Goal: Navigation & Orientation: Find specific page/section

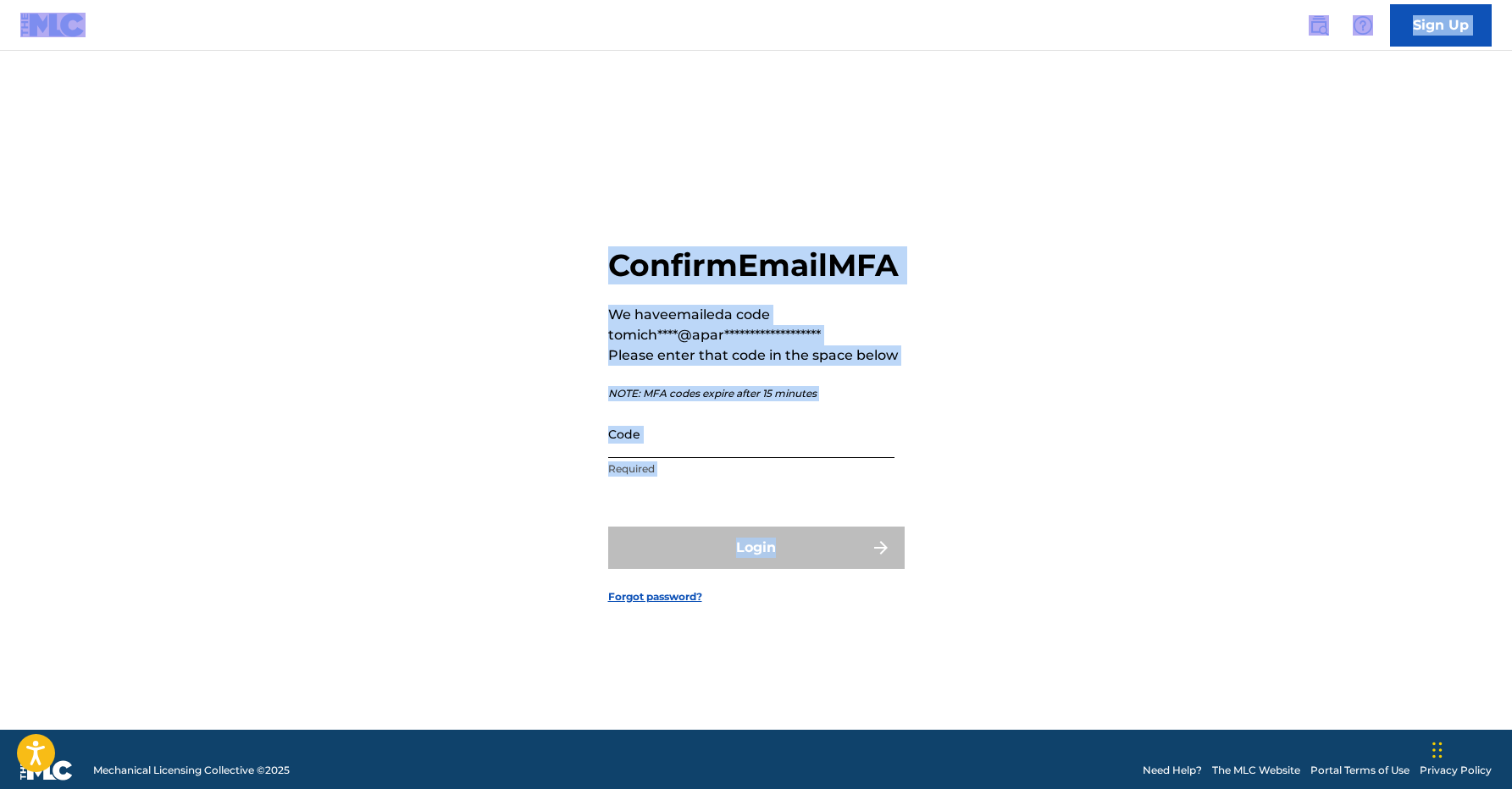
drag, startPoint x: 786, startPoint y: 476, endPoint x: 786, endPoint y: 454, distance: 22.0
click at [786, 459] on input "Code" at bounding box center [752, 434] width 287 height 48
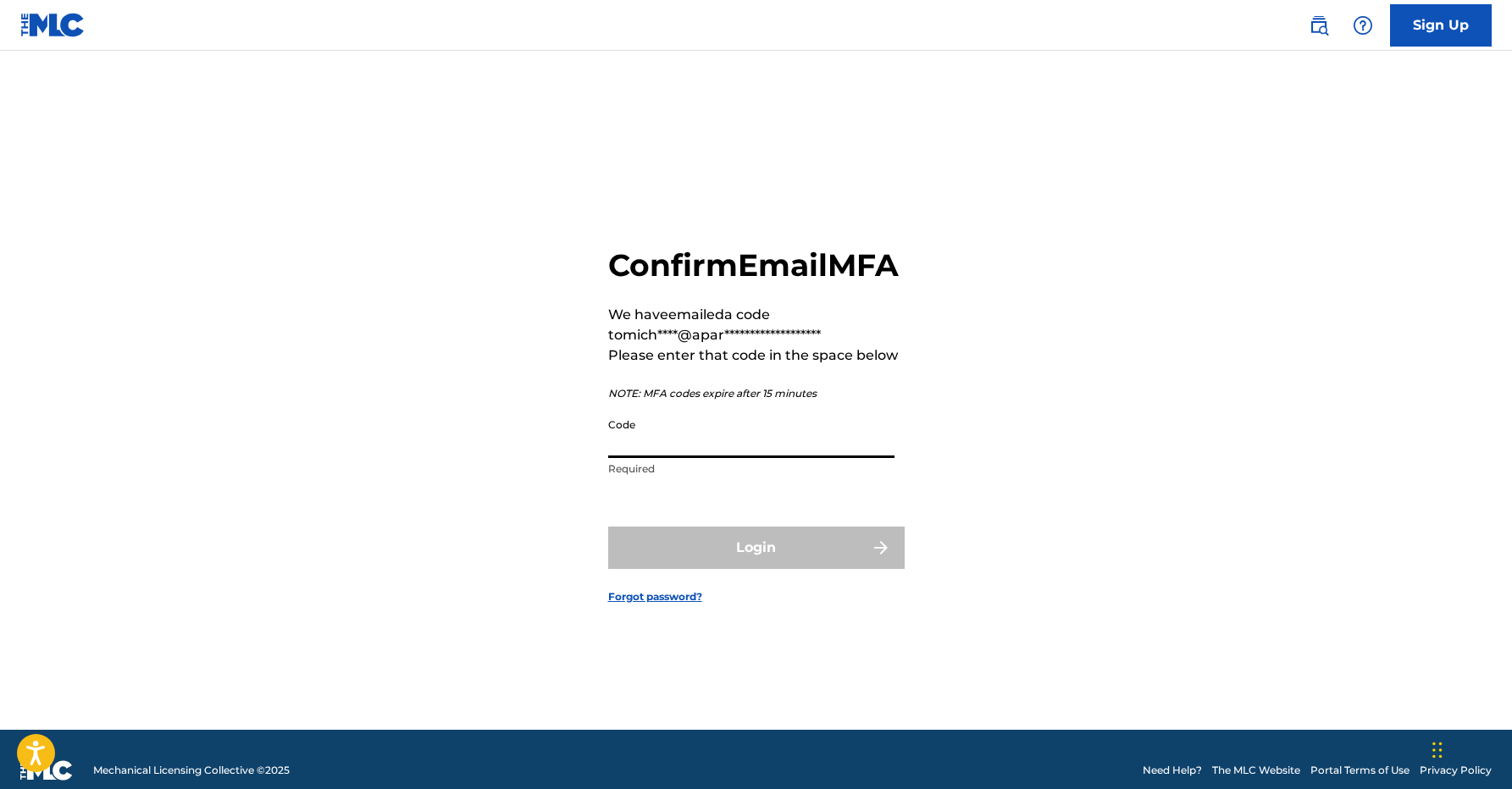
click at [687, 459] on input "Code" at bounding box center [752, 434] width 287 height 48
paste input "525078"
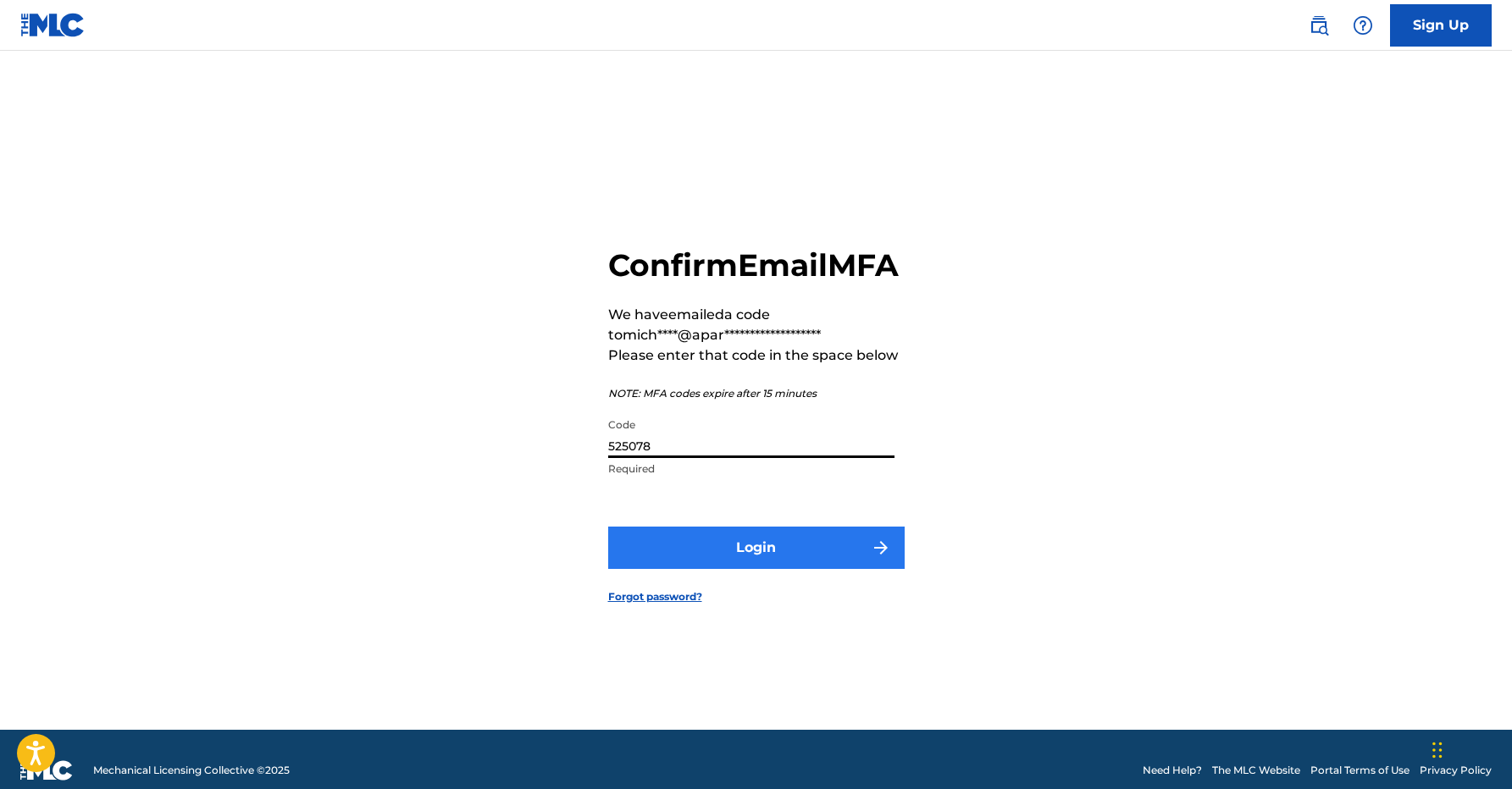
type input "525078"
click at [755, 560] on button "Login" at bounding box center [756, 547] width 296 height 42
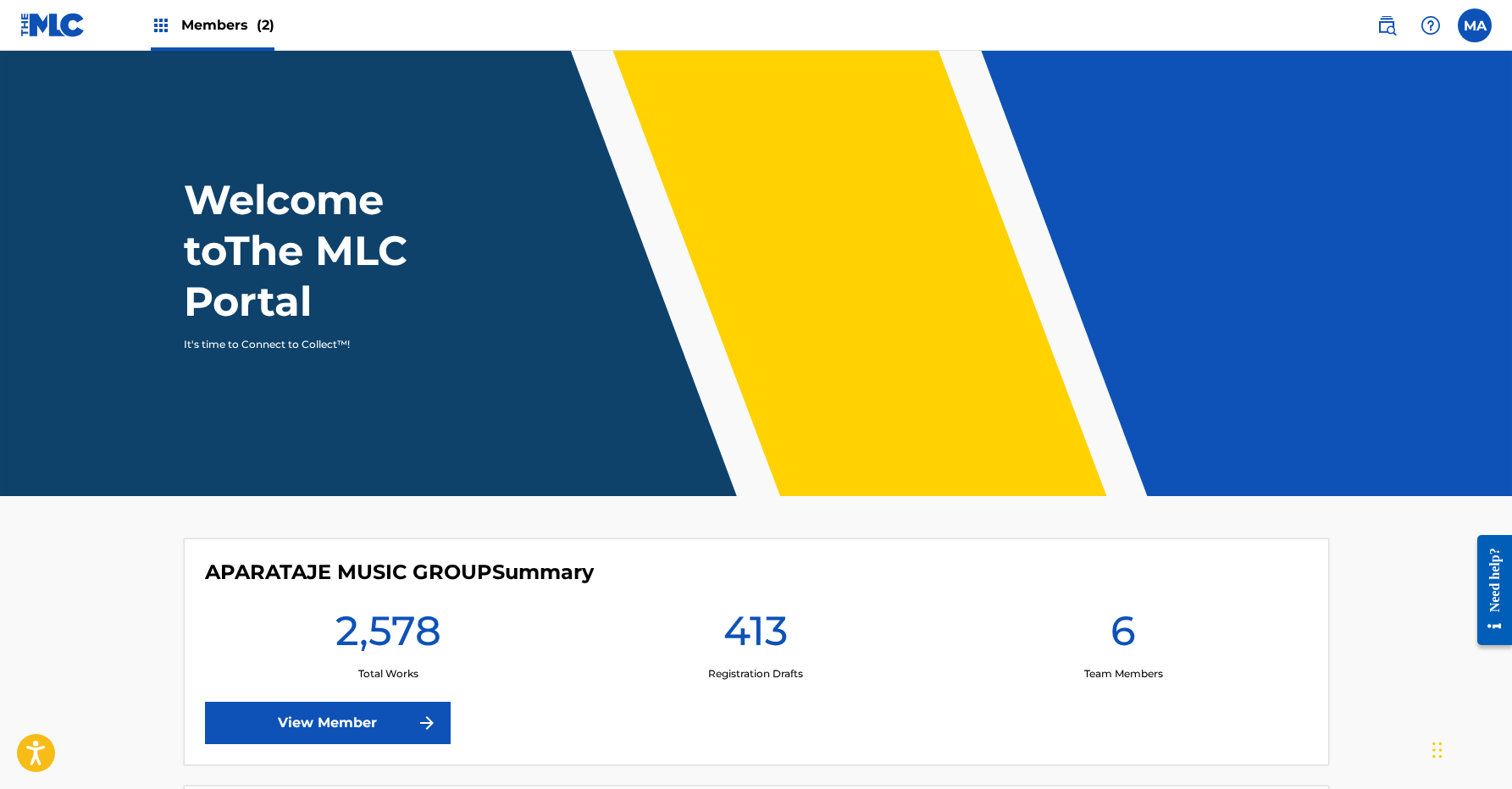
click at [193, 42] on div "Members (2)" at bounding box center [212, 25] width 124 height 50
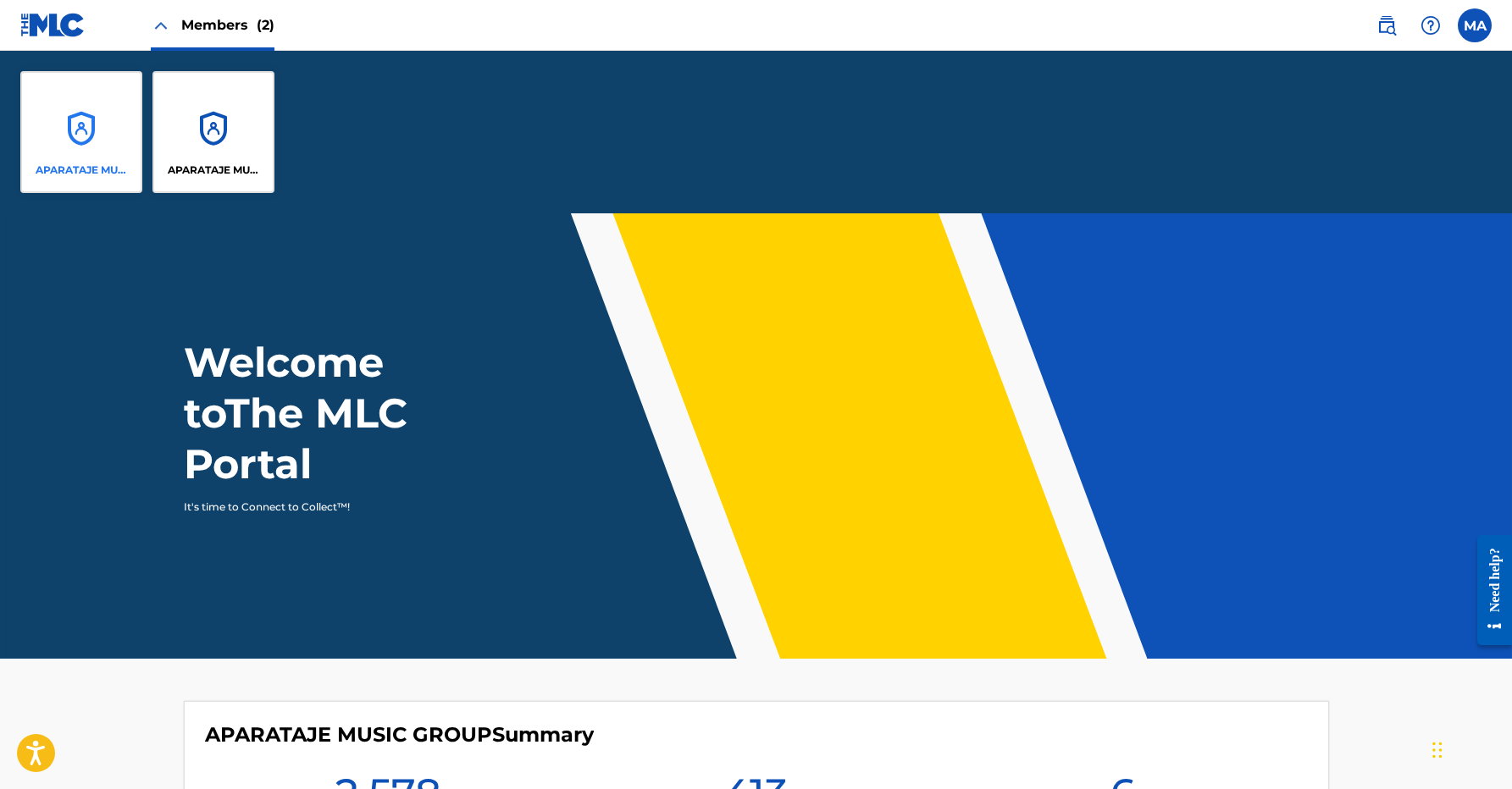
click at [56, 179] on div "APARATAJE MUSIC GROUP" at bounding box center [82, 132] width 122 height 122
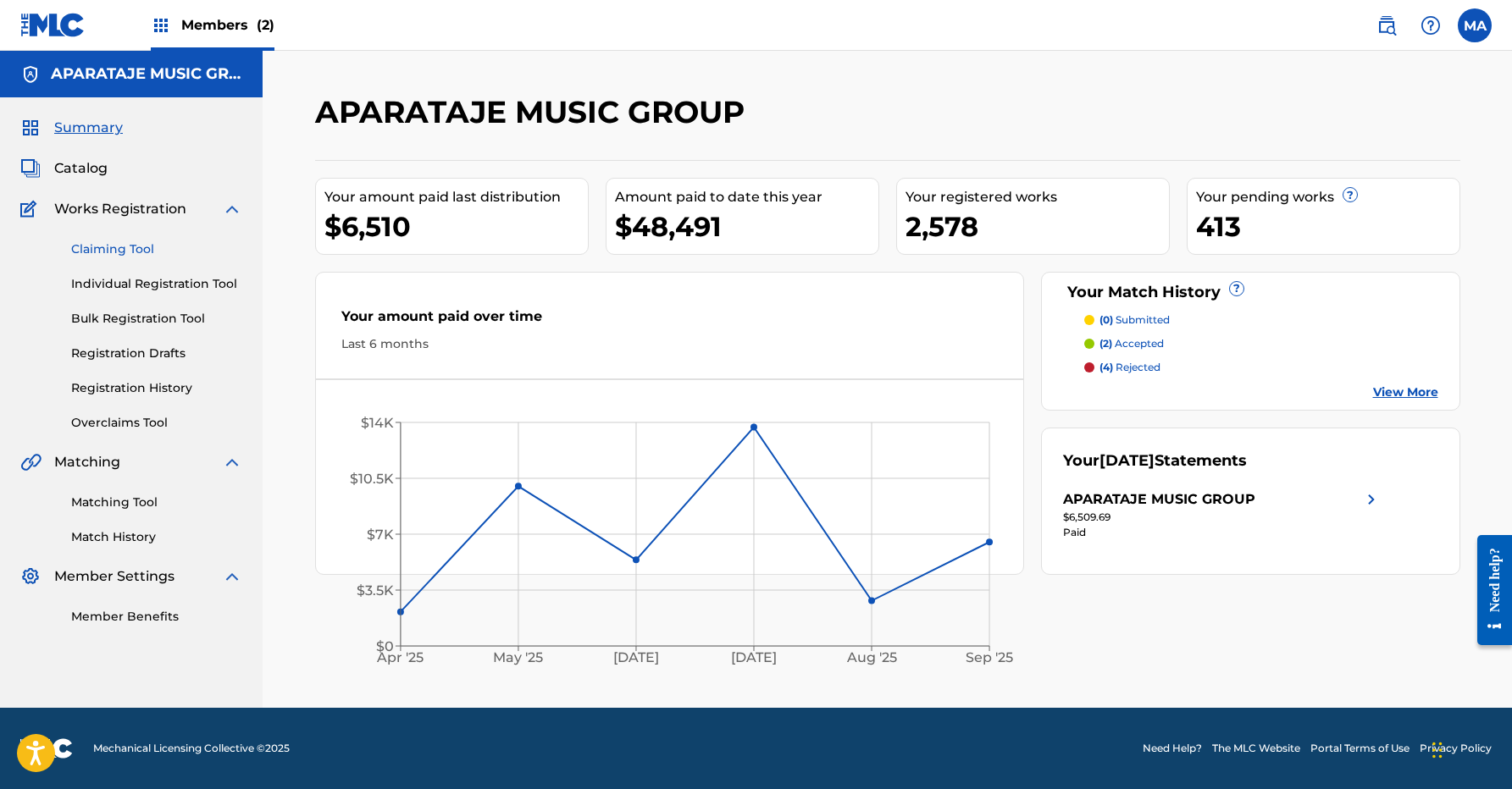
click at [118, 254] on link "Claiming Tool" at bounding box center [156, 250] width 171 height 18
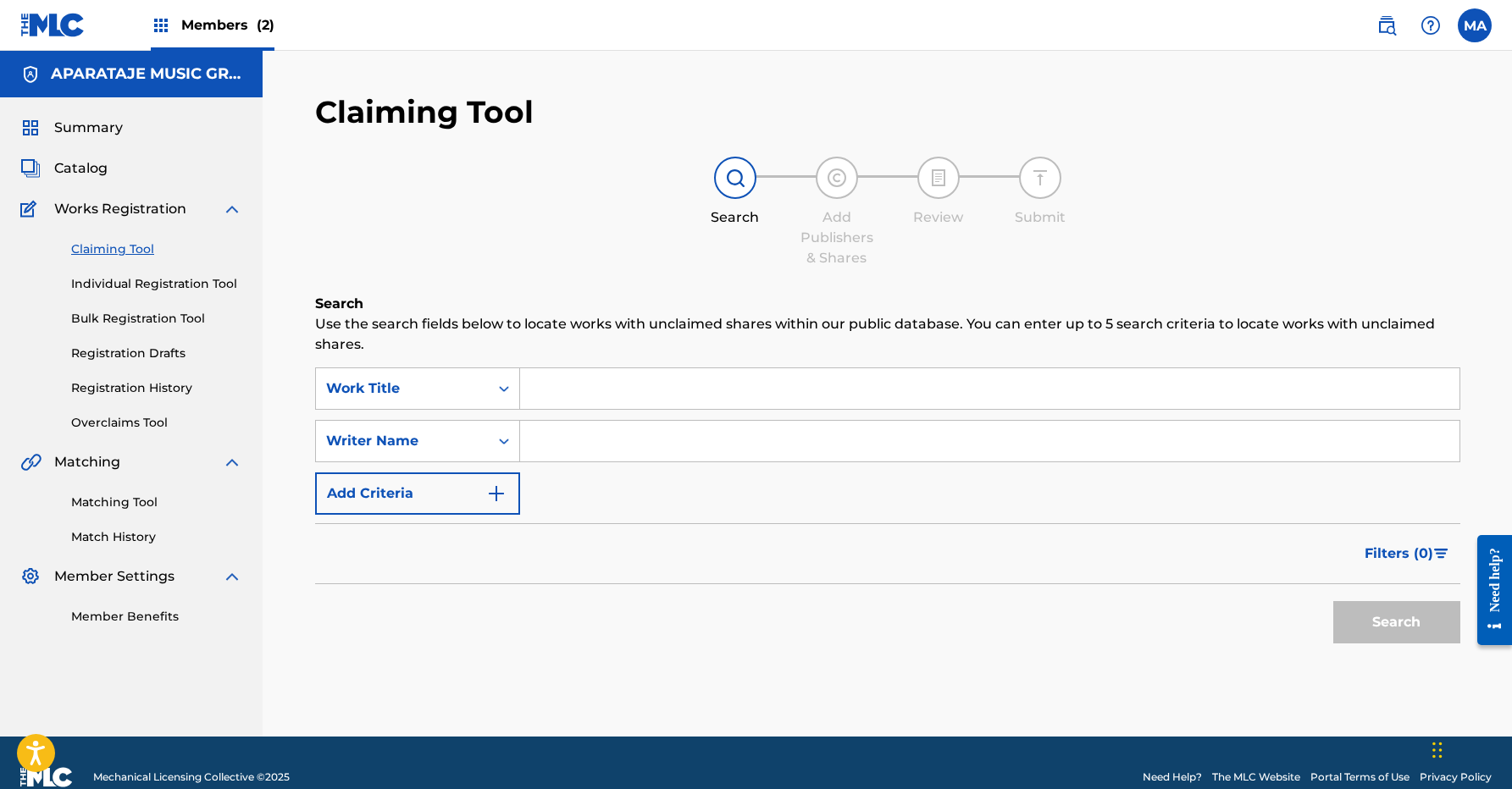
click at [102, 462] on span "Matching" at bounding box center [88, 462] width 66 height 21
click at [145, 613] on link "Member Benefits" at bounding box center [156, 617] width 171 height 18
click at [83, 133] on span "Summary" at bounding box center [89, 127] width 69 height 21
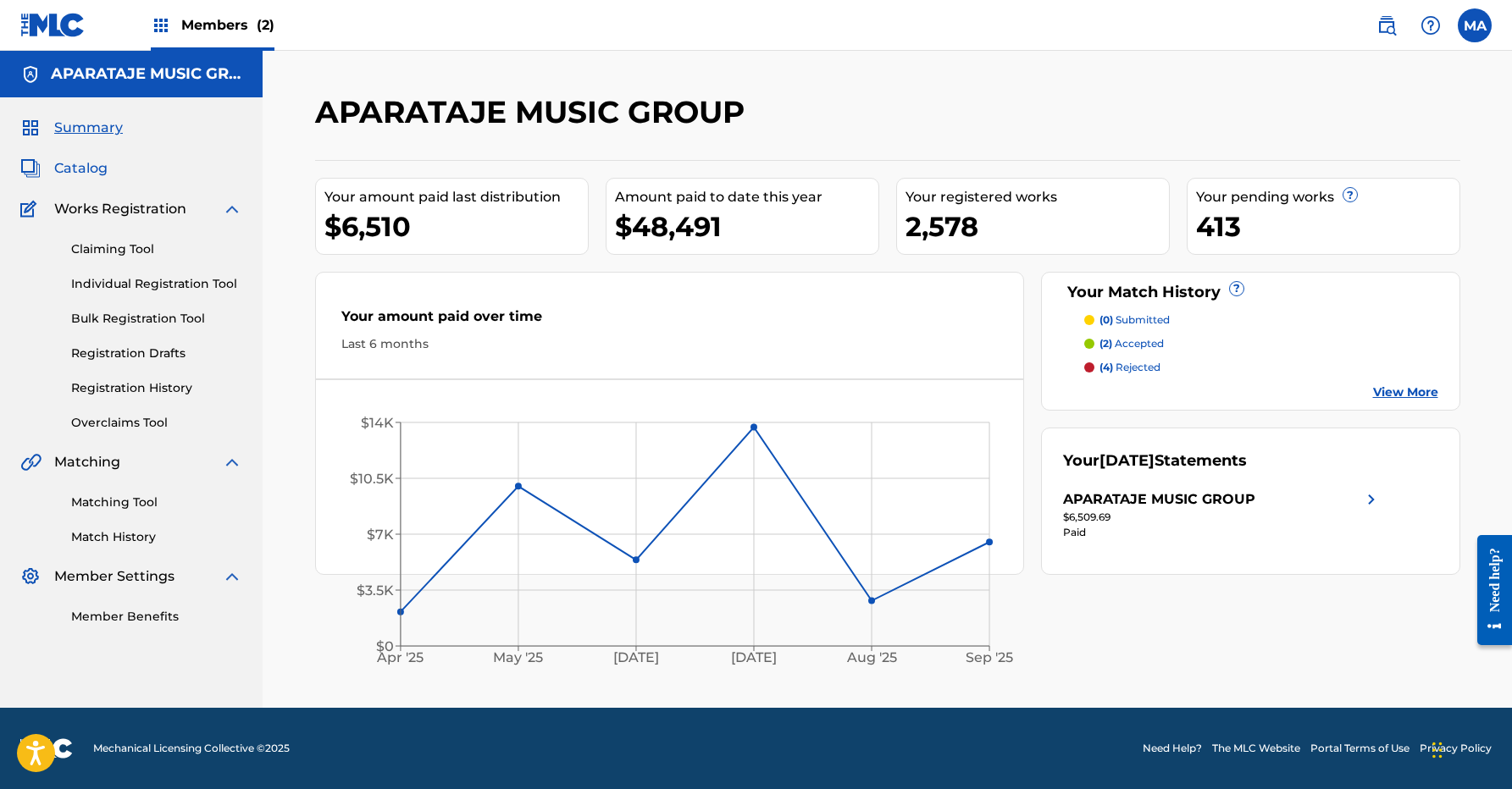
click at [97, 173] on span "Catalog" at bounding box center [82, 168] width 54 height 21
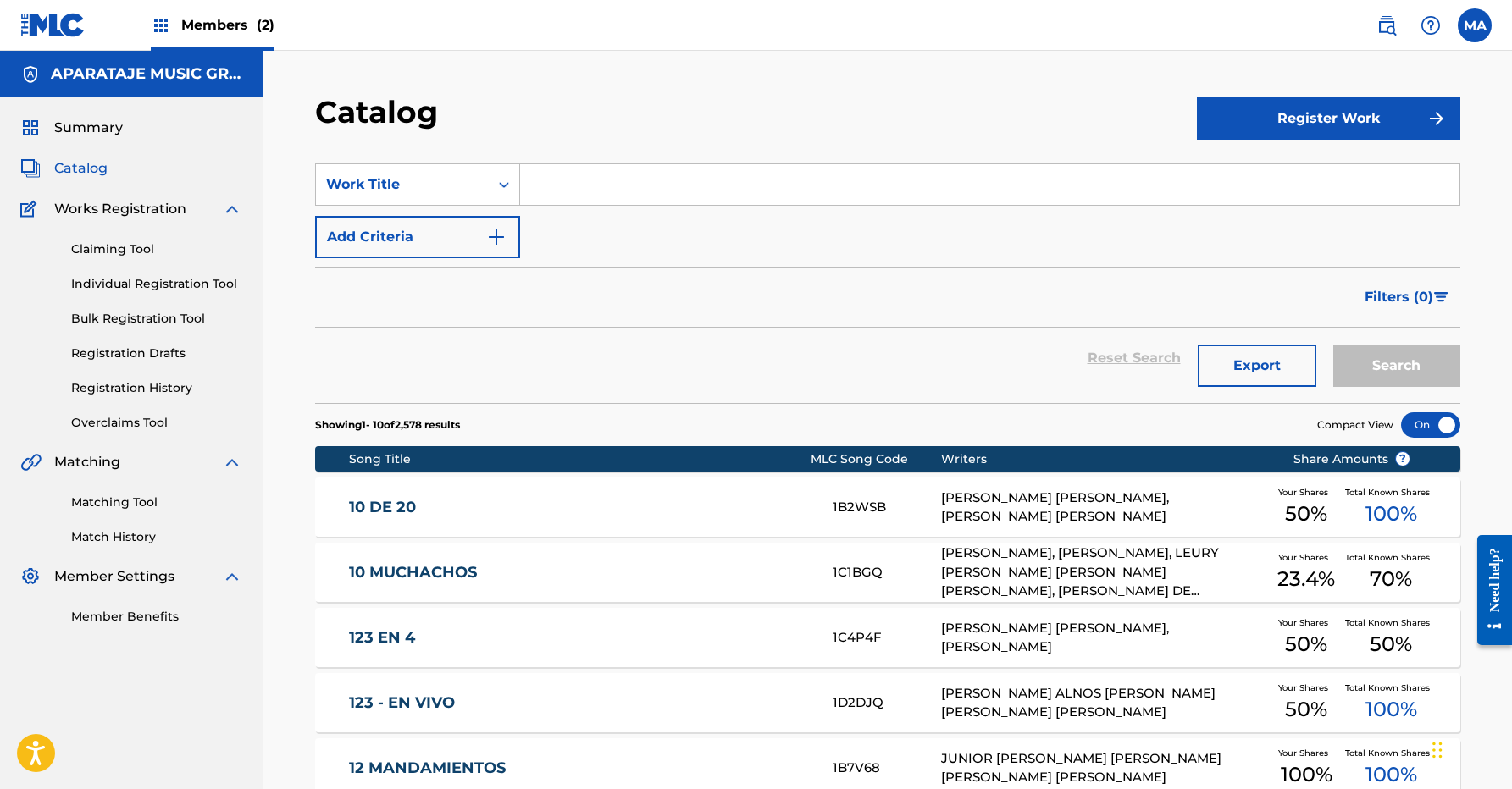
click at [1493, 6] on nav "Members (2) MA MA Michelle Abreu michelle@aparatajemusicgroup.com Notification …" at bounding box center [756, 25] width 1512 height 51
click at [1475, 20] on label at bounding box center [1475, 25] width 34 height 34
click at [1474, 25] on input "MA Michelle Abreu michelle@aparatajemusicgroup.com Notification Preferences Pro…" at bounding box center [1474, 25] width 0 height 0
click at [1475, 20] on div "MA MA Michelle Abreu michelle@aparatajemusicgroup.com Notification Preferences …" at bounding box center [1475, 25] width 34 height 34
drag, startPoint x: 151, startPoint y: 585, endPoint x: 152, endPoint y: 566, distance: 19.0
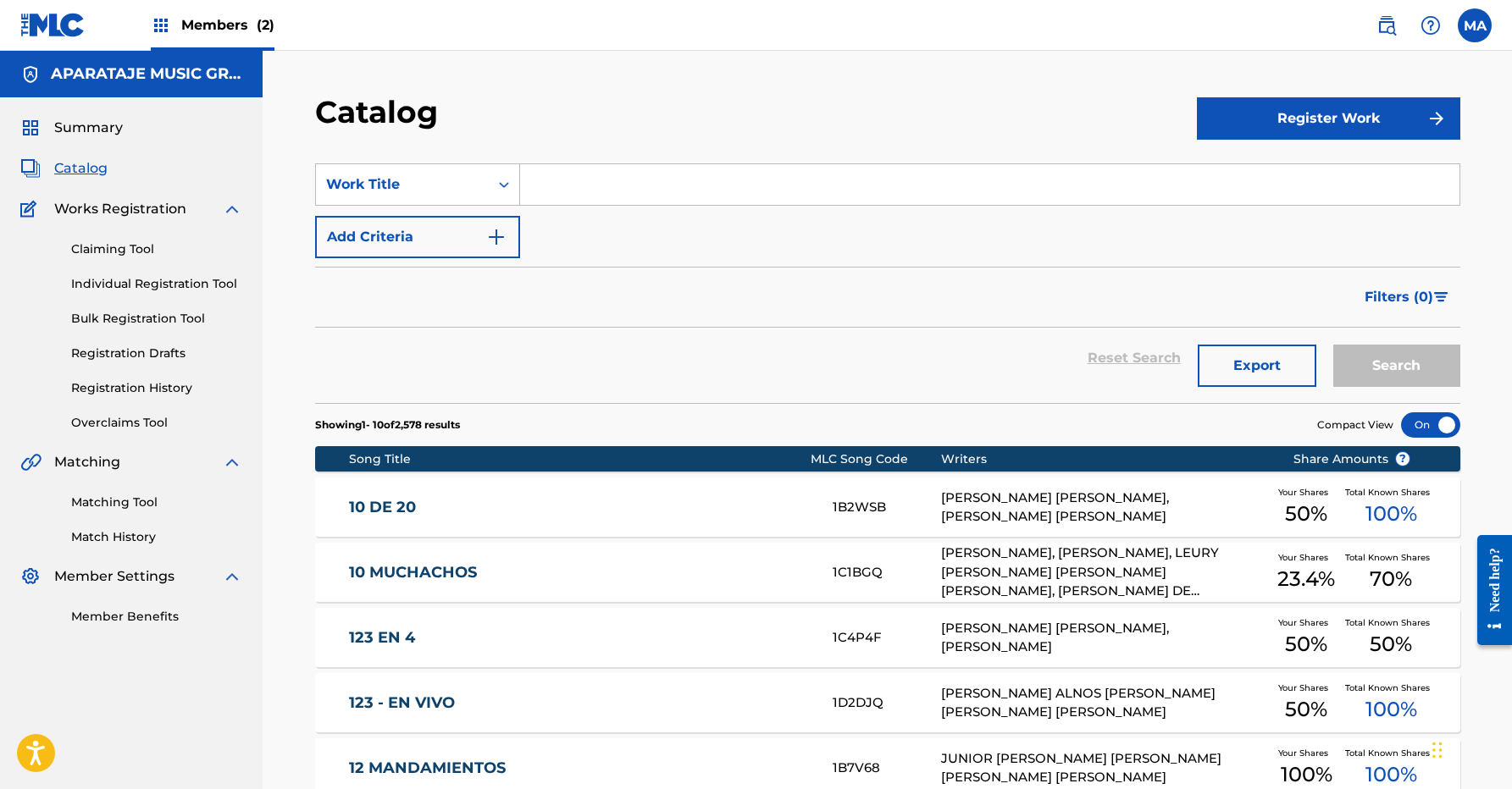
click at [151, 585] on span "Member Settings" at bounding box center [115, 577] width 120 height 21
click at [150, 580] on span "Member Settings" at bounding box center [115, 577] width 120 height 21
click at [241, 569] on img at bounding box center [232, 577] width 21 height 21
click at [236, 574] on img at bounding box center [232, 577] width 21 height 21
click at [225, 470] on img at bounding box center [232, 462] width 21 height 21
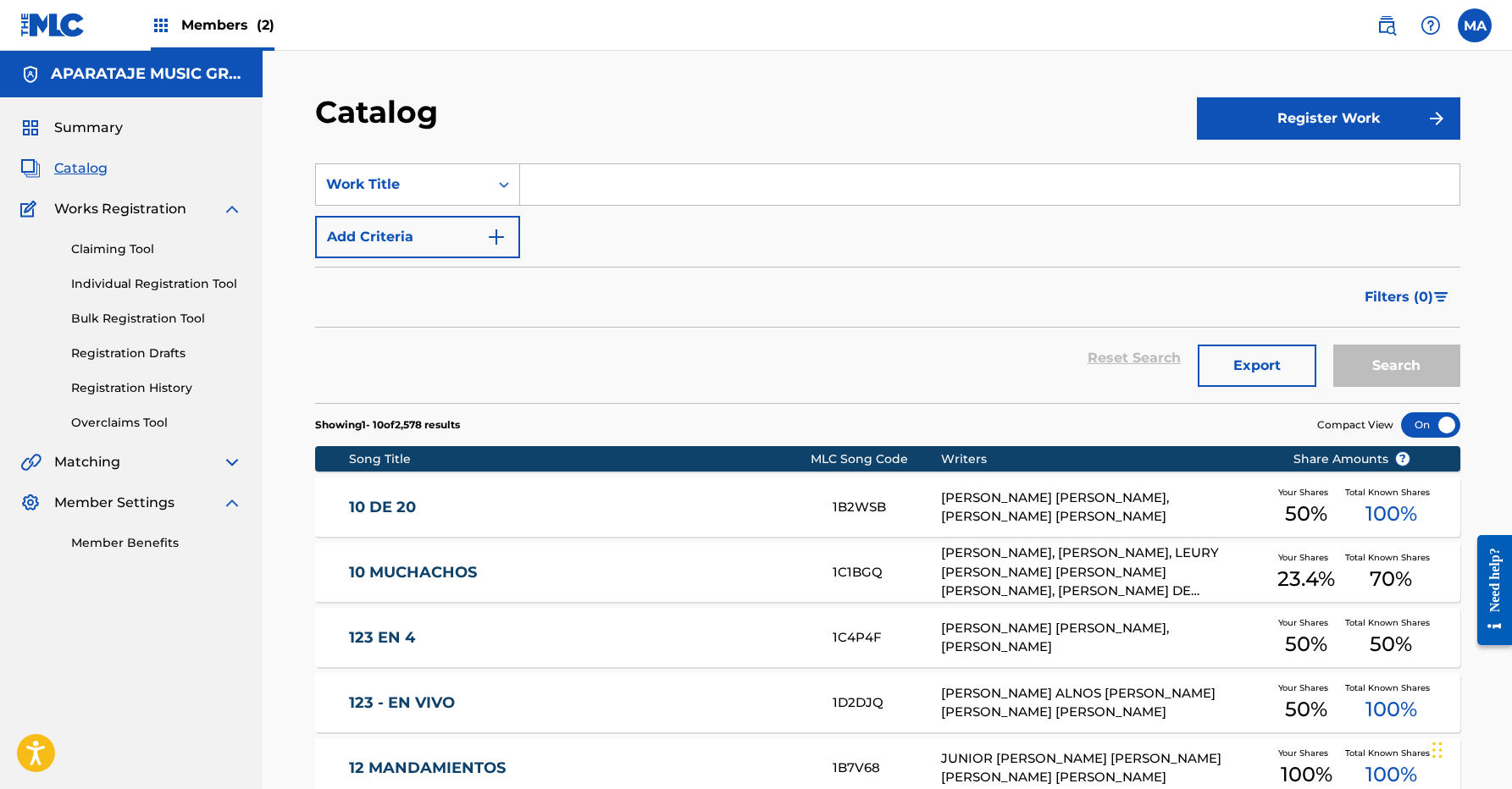
click at [225, 195] on div "Summary Catalog Works Registration Claiming Tool Individual Registration Tool B…" at bounding box center [131, 335] width 262 height 476
click at [226, 202] on img at bounding box center [232, 209] width 21 height 21
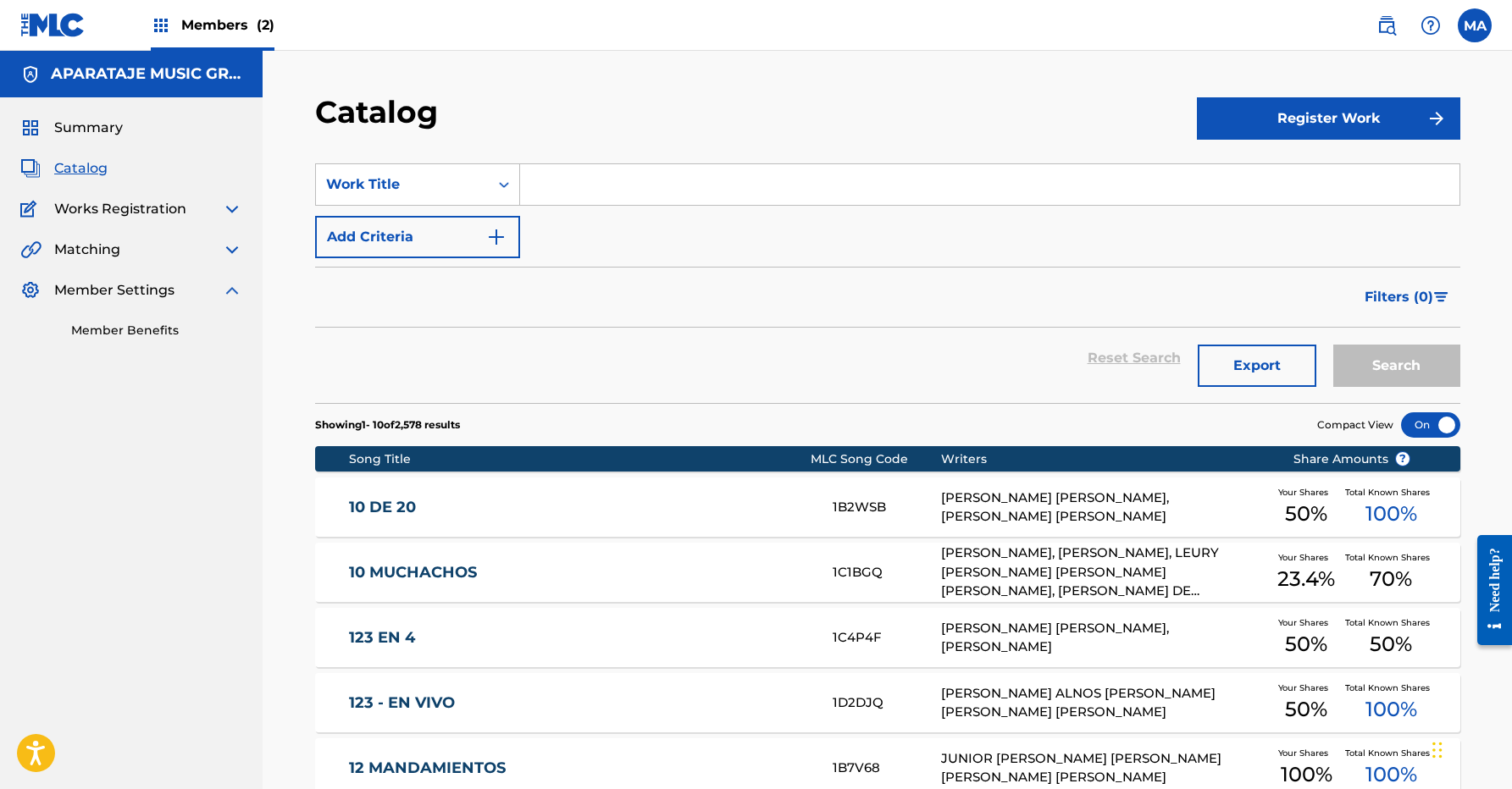
click at [30, 4] on link at bounding box center [53, 25] width 65 height 50
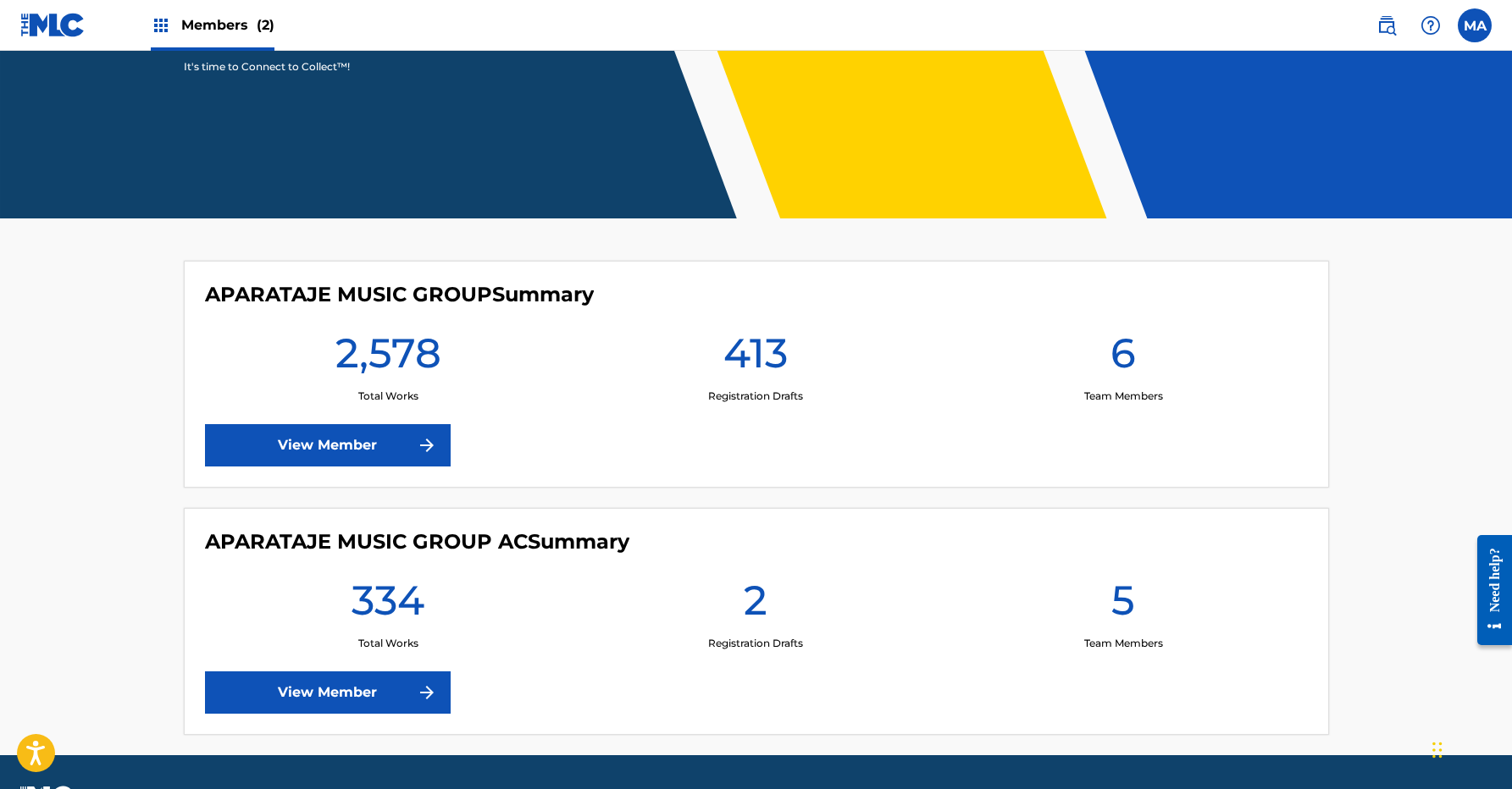
scroll to position [325, 0]
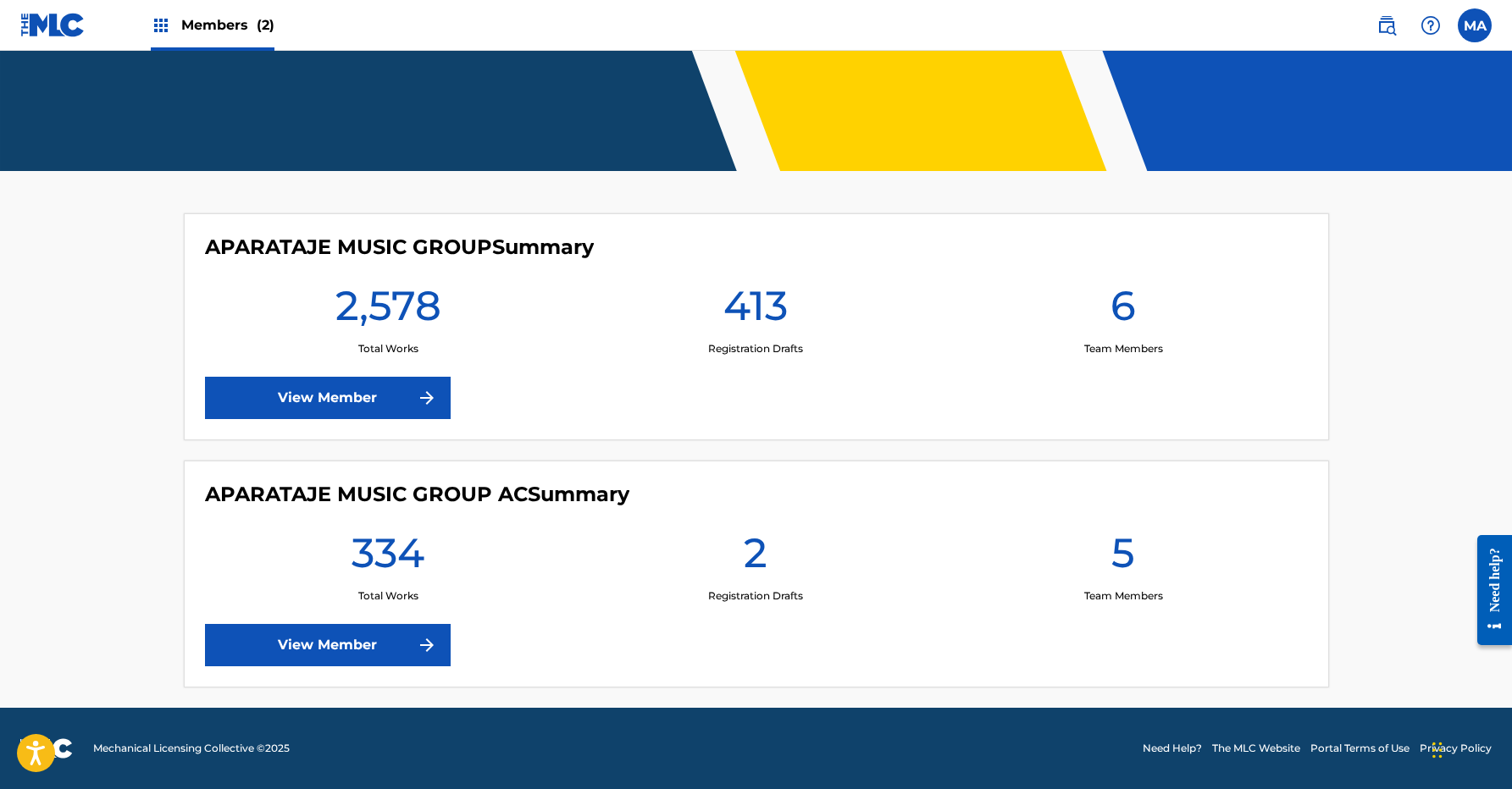
click at [771, 335] on h1 "413" at bounding box center [756, 311] width 64 height 61
click at [1480, 17] on label at bounding box center [1475, 25] width 34 height 34
click at [1474, 25] on input "MA Michelle Abreu michelle@aparatajemusicgroup.com Notification Preferences Pro…" at bounding box center [1474, 25] width 0 height 0
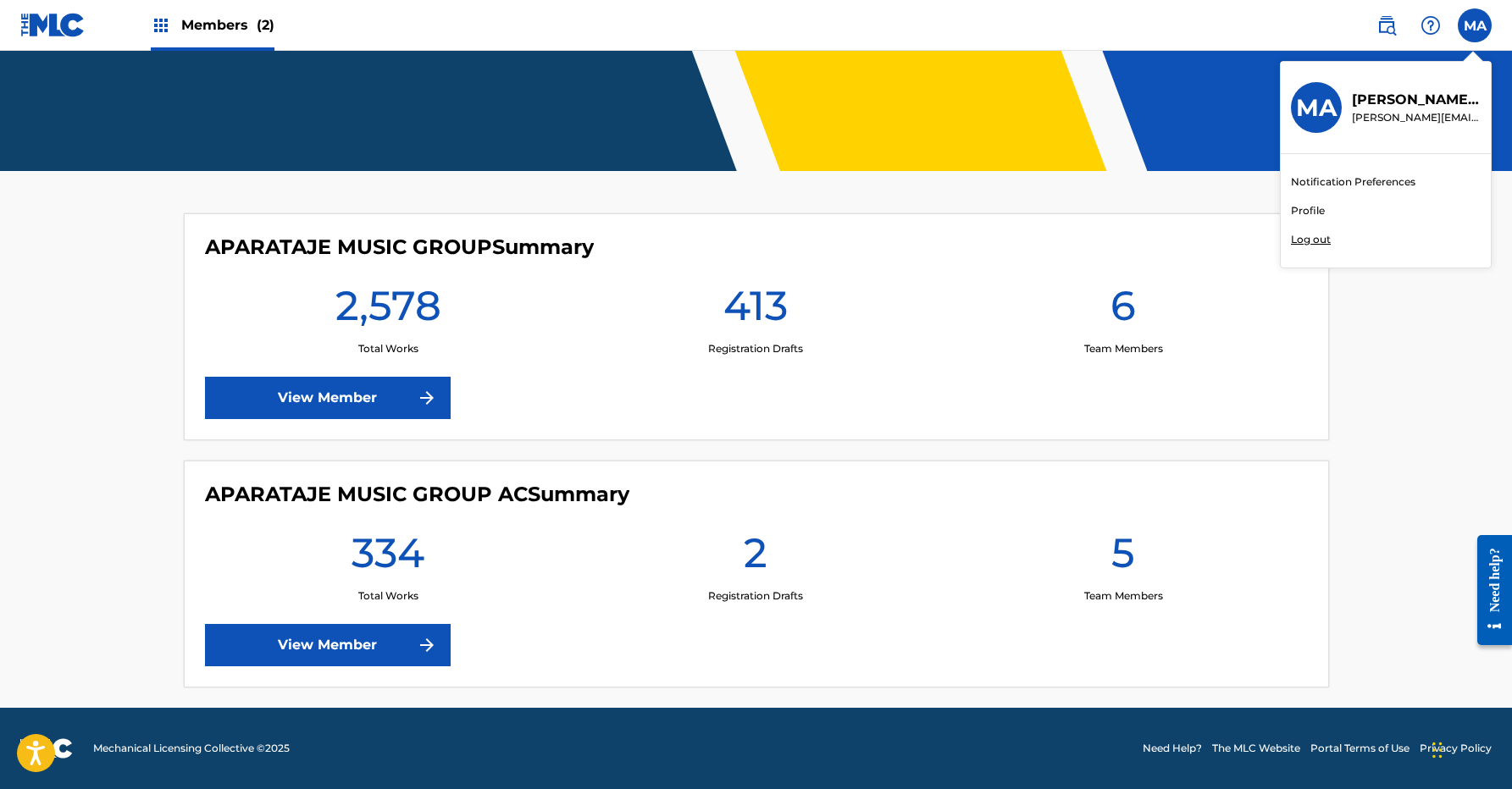
click at [1311, 212] on link "Profile" at bounding box center [1308, 210] width 34 height 15
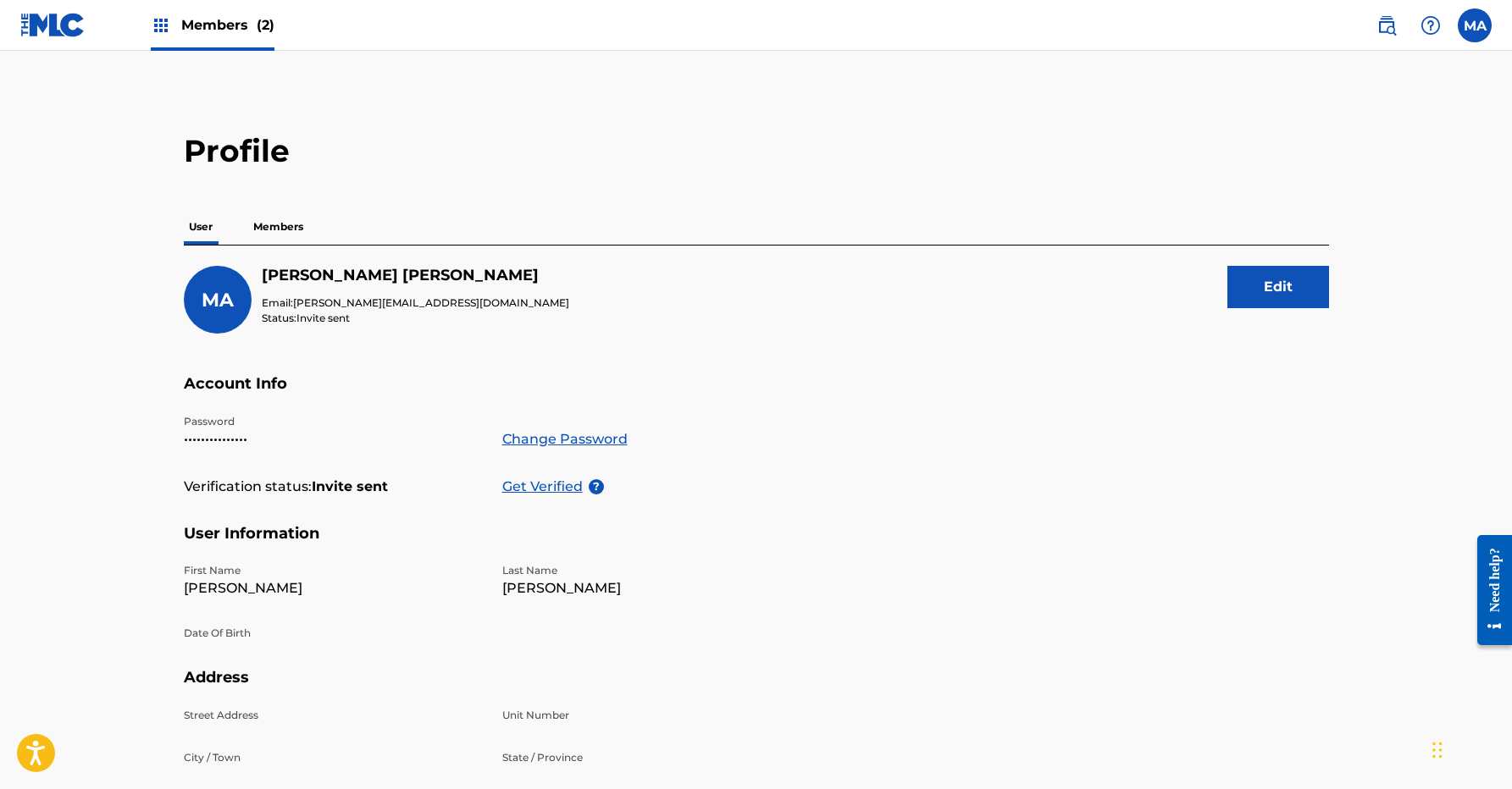
click at [39, 21] on img at bounding box center [53, 24] width 65 height 24
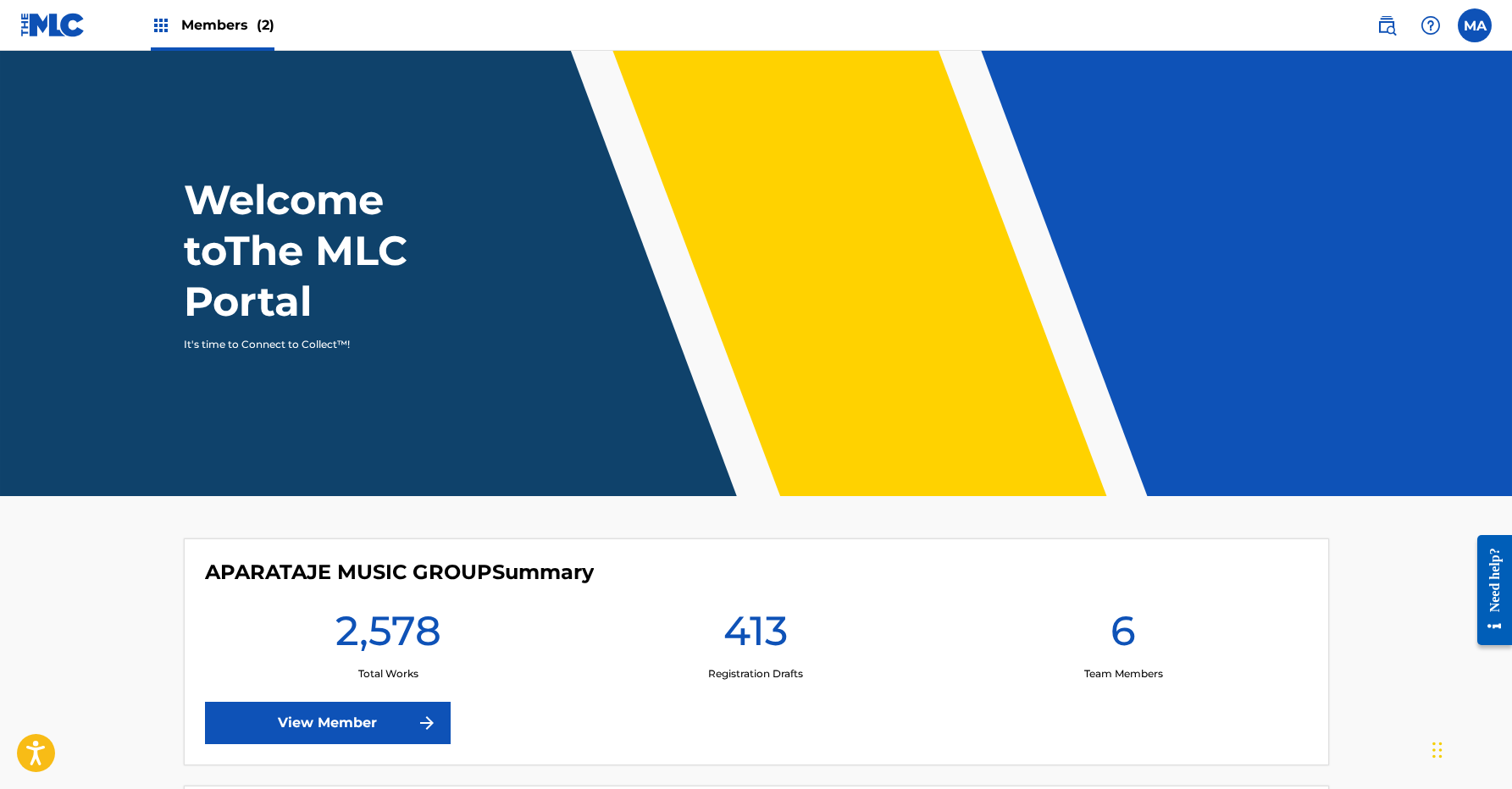
click at [161, 5] on div "Members (2)" at bounding box center [212, 25] width 124 height 50
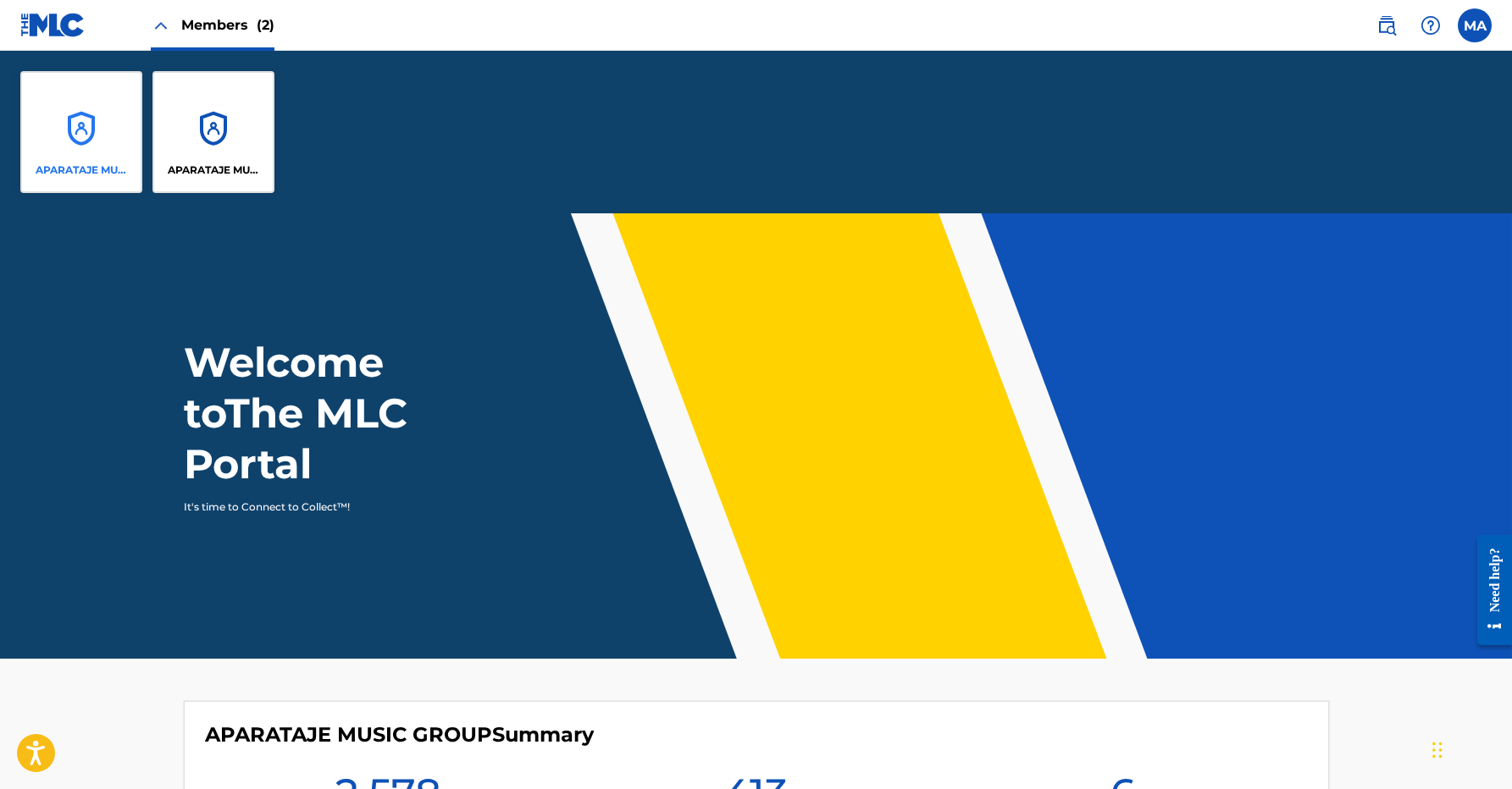
click at [65, 155] on div "APARATAJE MUSIC GROUP" at bounding box center [82, 132] width 122 height 122
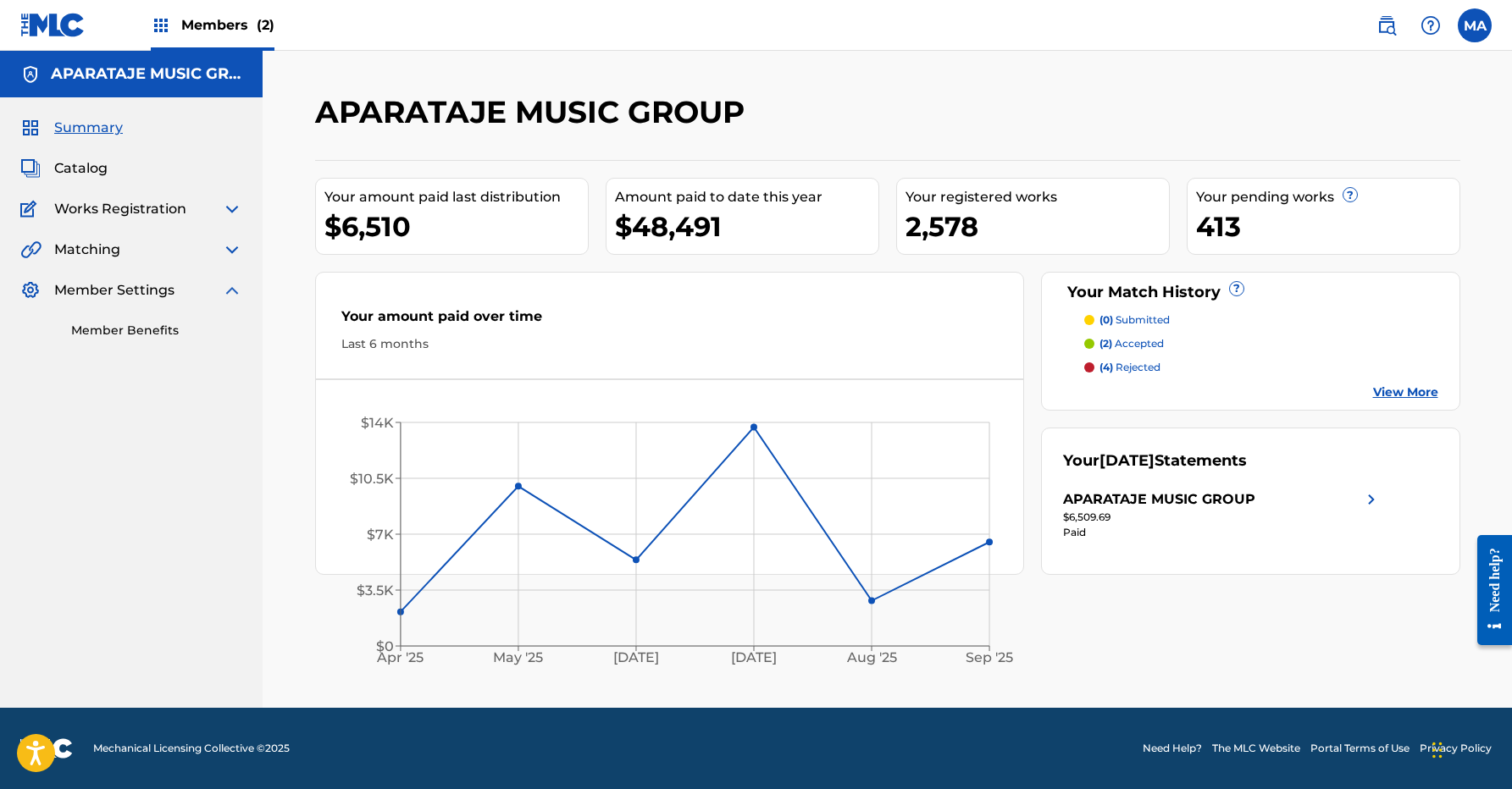
click at [105, 288] on span "Member Settings" at bounding box center [115, 290] width 120 height 21
click at [230, 286] on img at bounding box center [232, 290] width 21 height 21
click at [228, 288] on img at bounding box center [232, 290] width 21 height 21
click at [99, 333] on link "Member Benefits" at bounding box center [156, 330] width 171 height 18
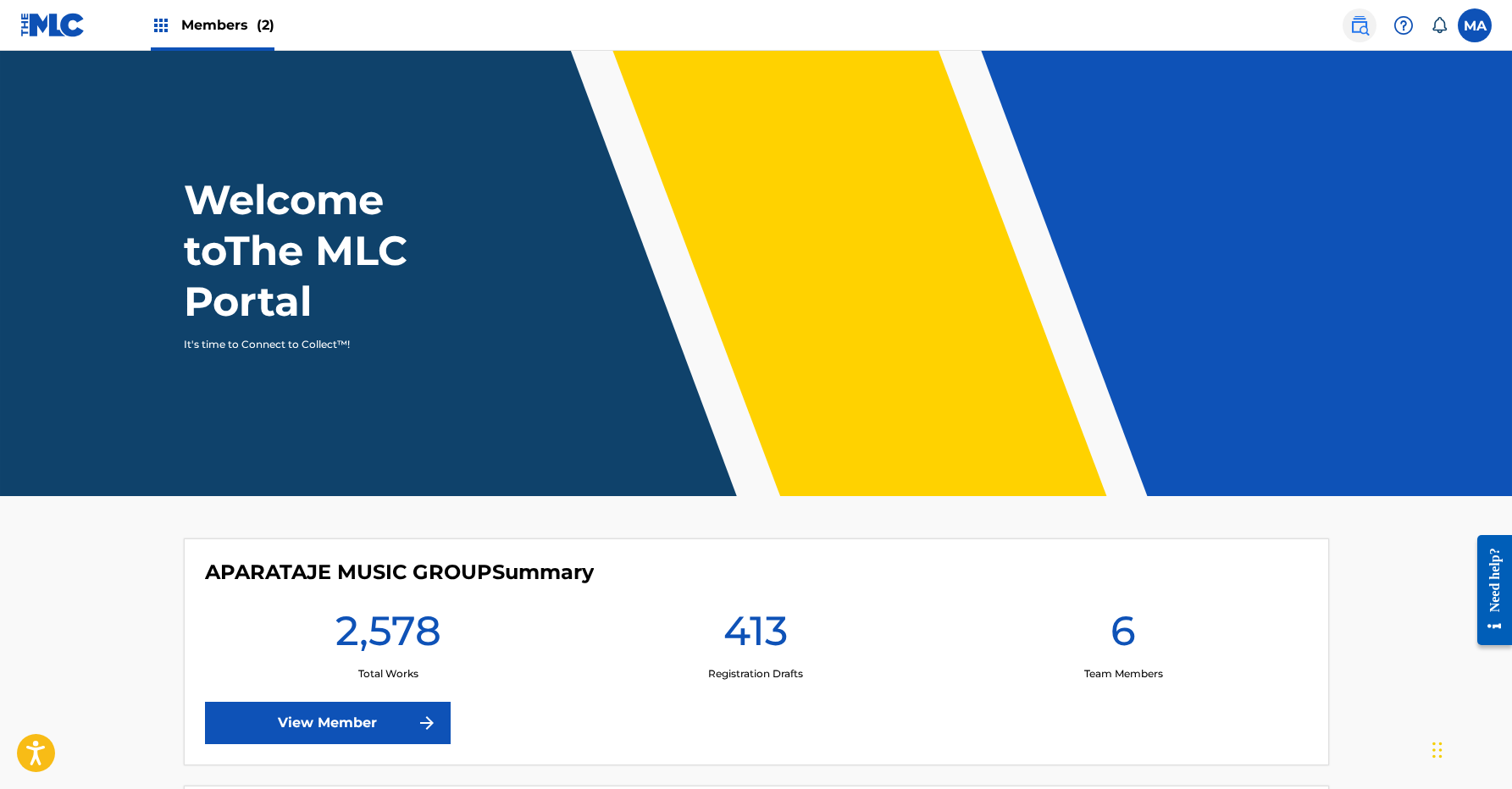
click at [1362, 32] on img at bounding box center [1359, 25] width 21 height 21
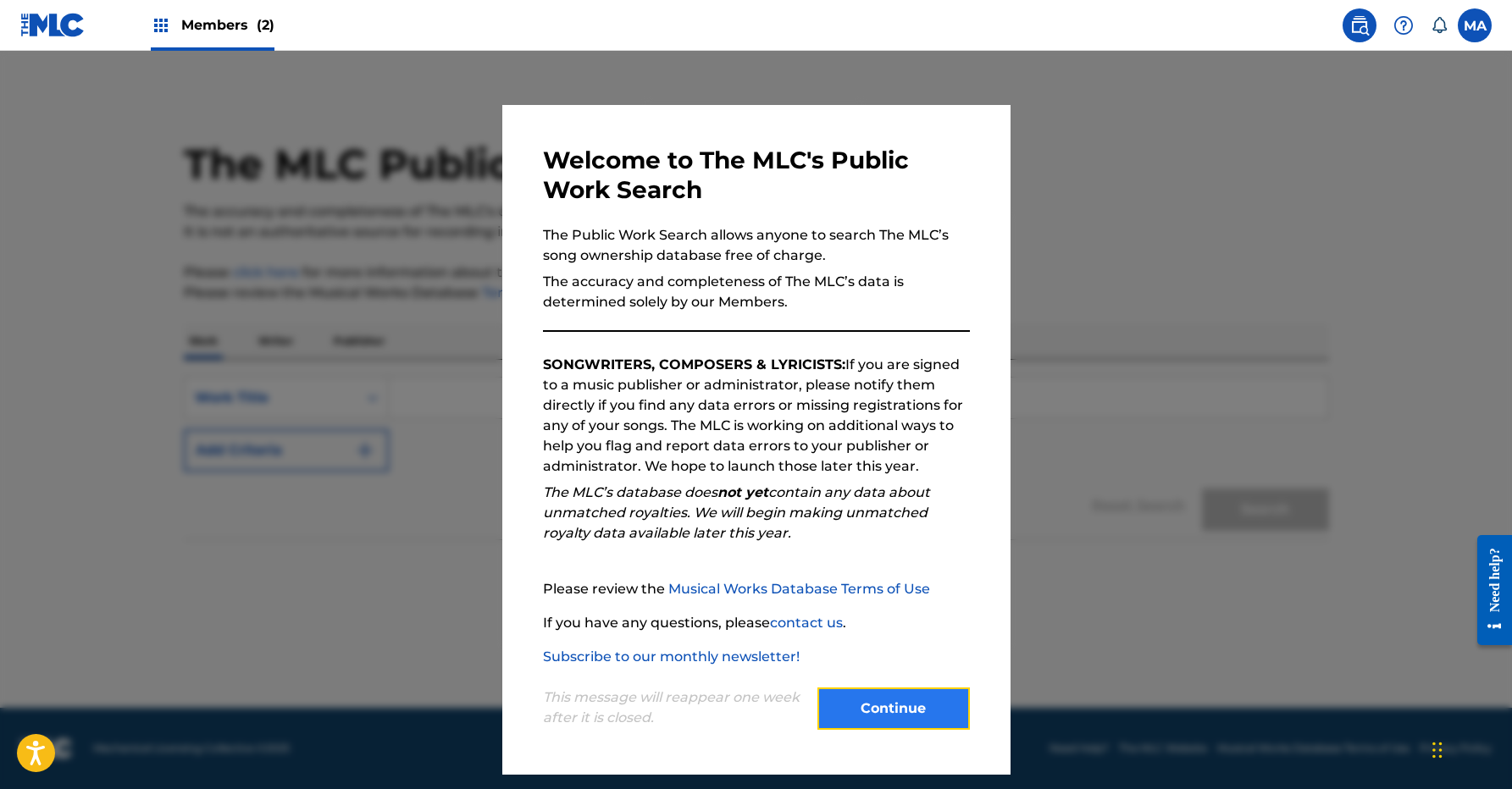
click at [863, 712] on button "Continue" at bounding box center [894, 708] width 152 height 42
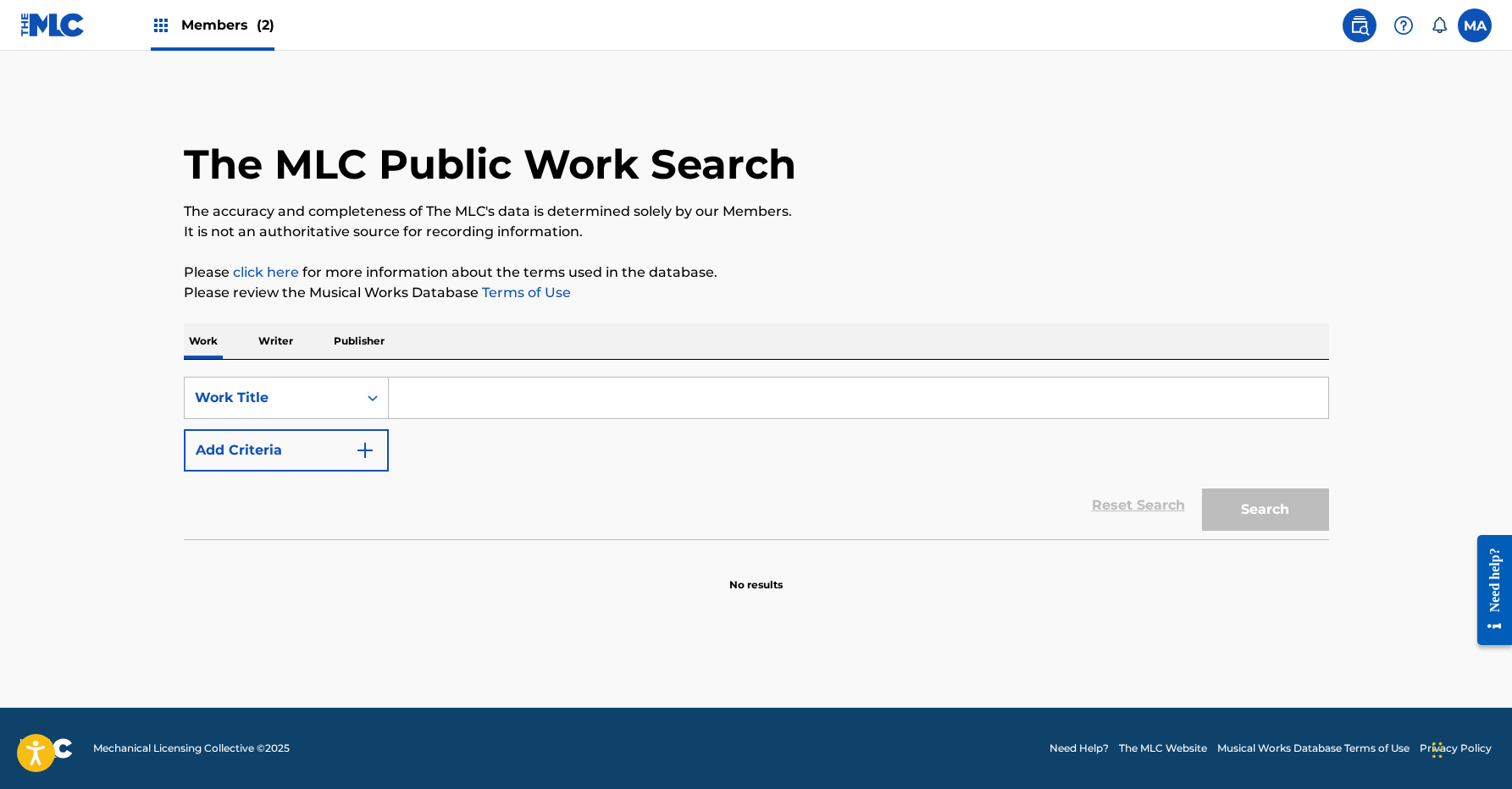
click at [1439, 23] on icon at bounding box center [1439, 25] width 17 height 17
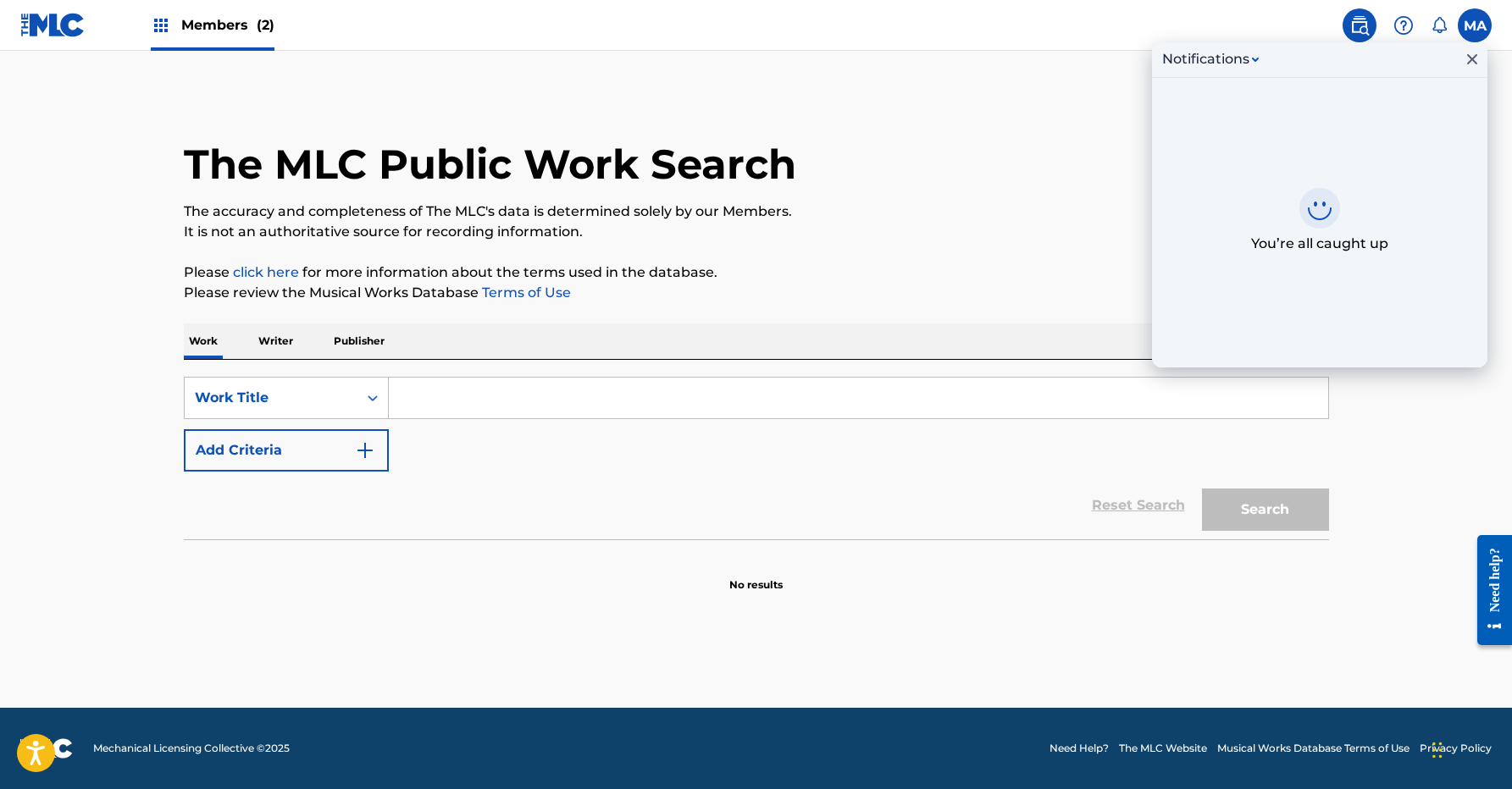
click at [1439, 23] on icon at bounding box center [1439, 25] width 17 height 17
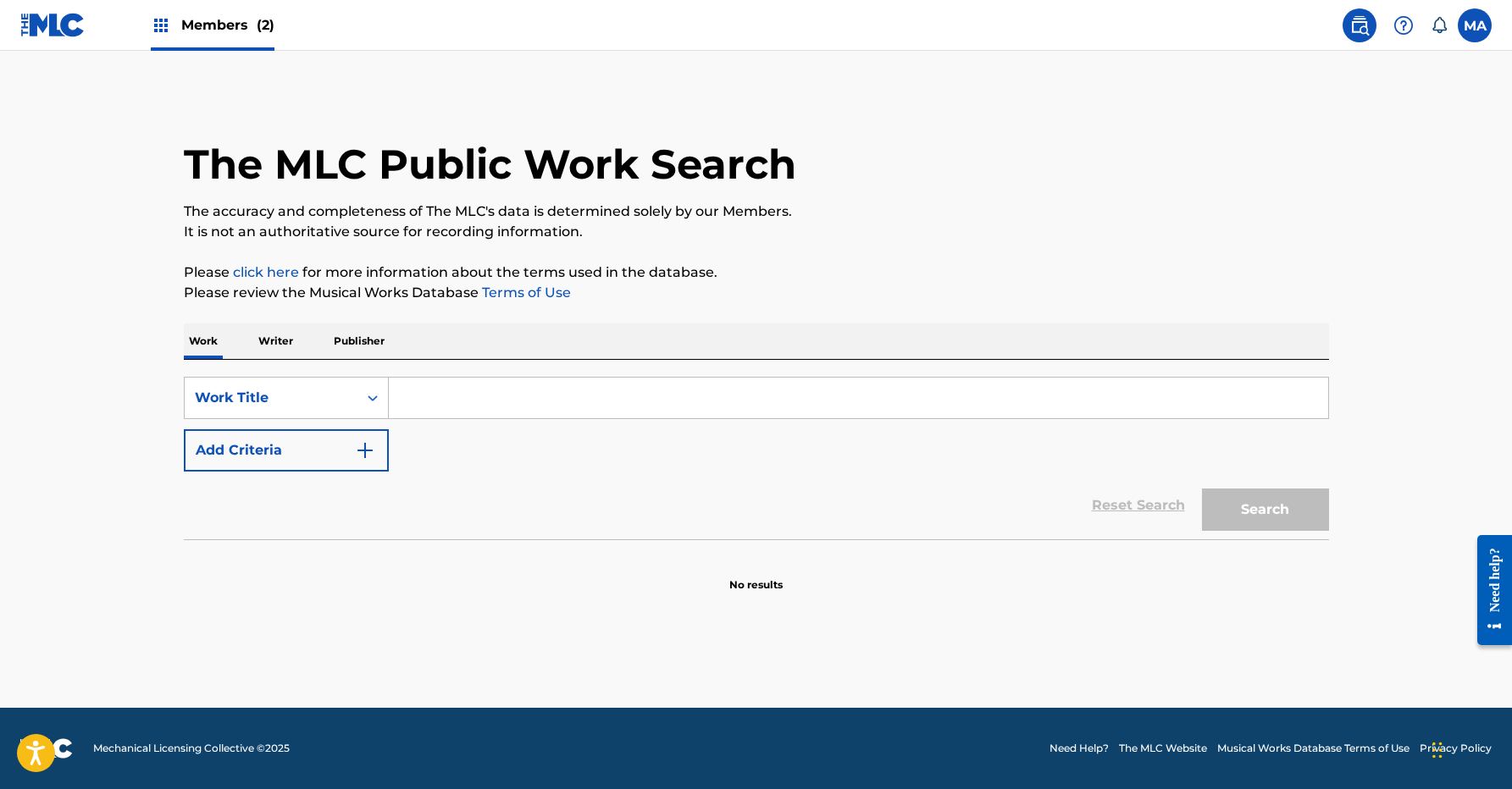
click at [182, 33] on span "Members (2)" at bounding box center [228, 25] width 93 height 20
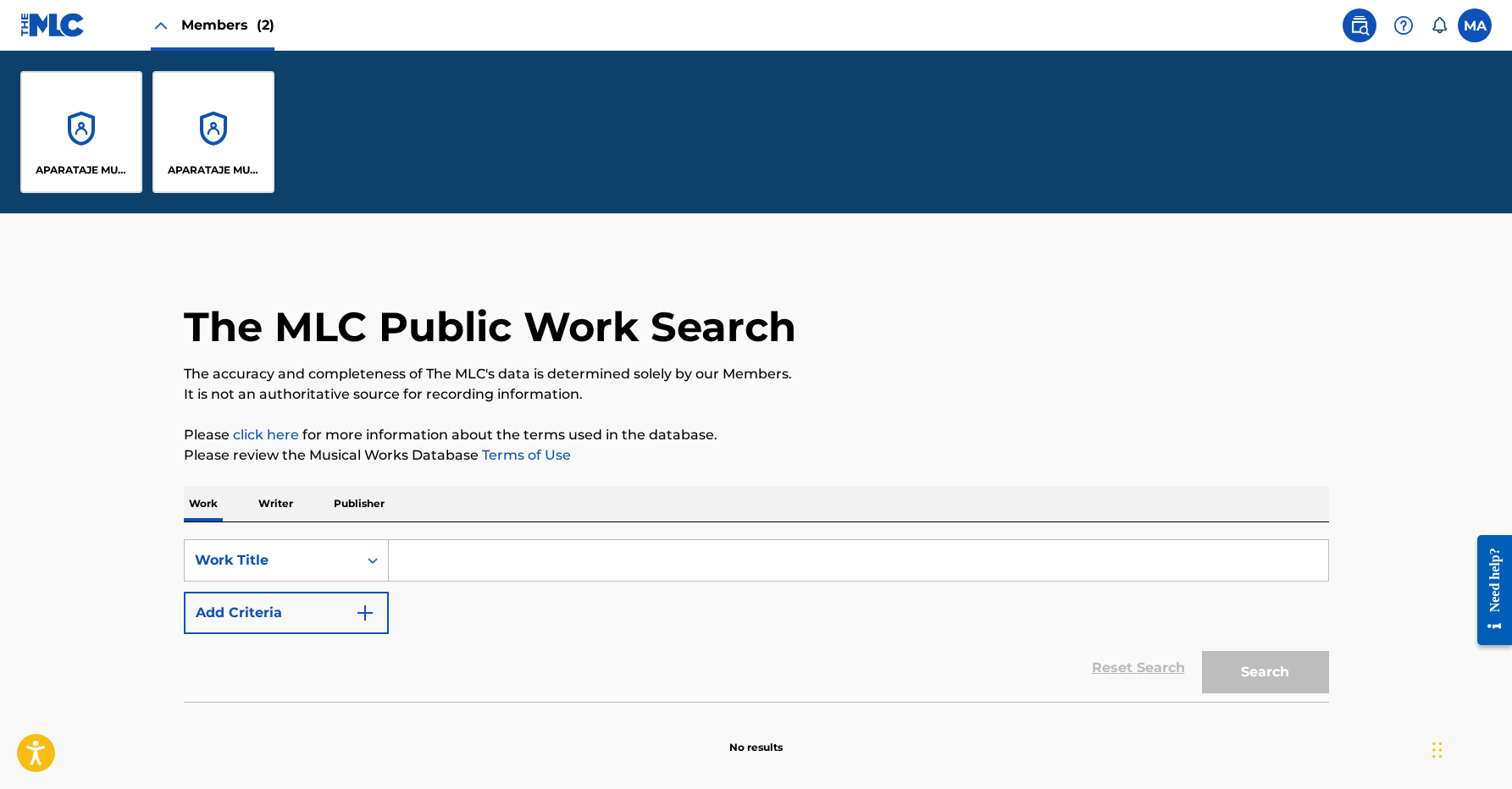
click at [184, 30] on span "Members (2)" at bounding box center [228, 25] width 93 height 20
